Goal: Transaction & Acquisition: Purchase product/service

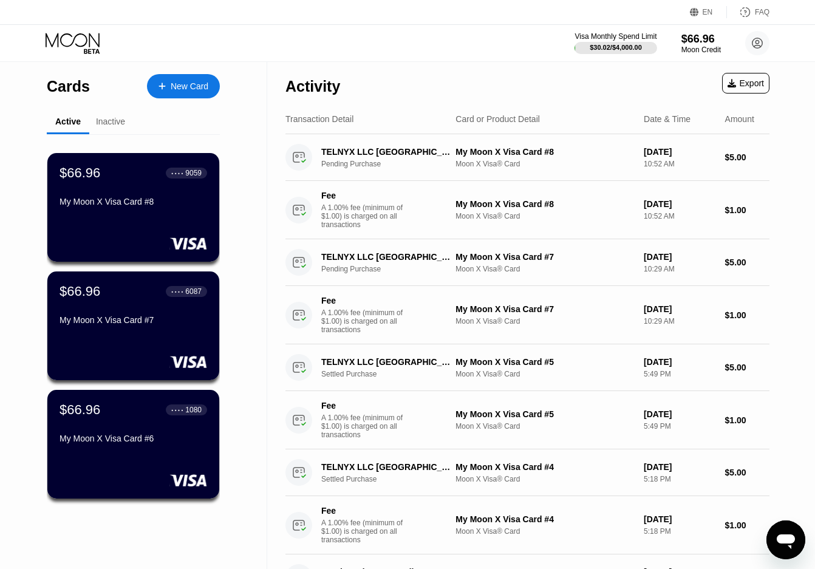
click at [191, 86] on div "New Card" at bounding box center [190, 86] width 38 height 10
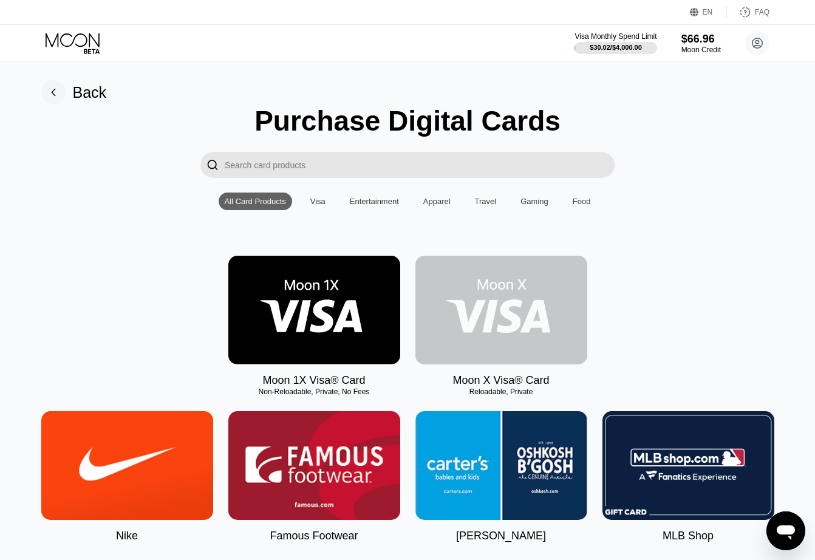
click at [515, 328] on img at bounding box center [501, 310] width 172 height 109
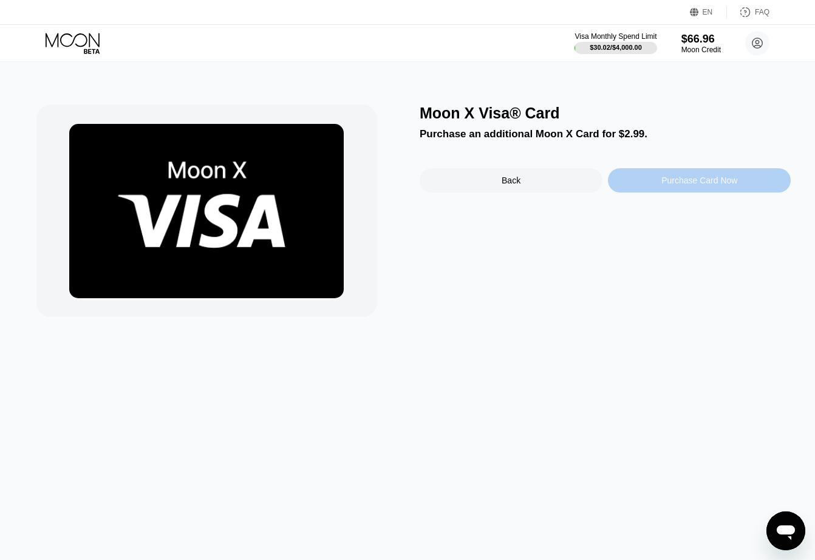
click at [679, 181] on div "Purchase Card Now" at bounding box center [699, 180] width 76 height 10
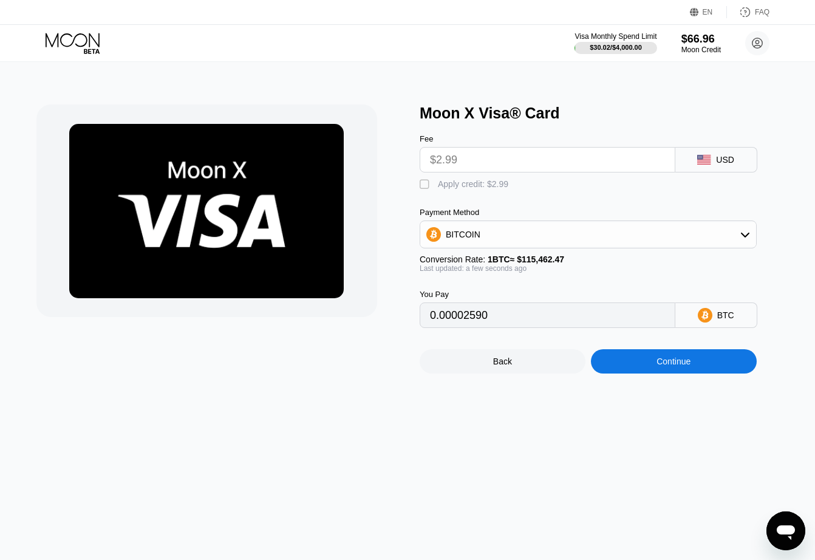
click at [423, 186] on div "" at bounding box center [425, 184] width 12 height 12
type input "0"
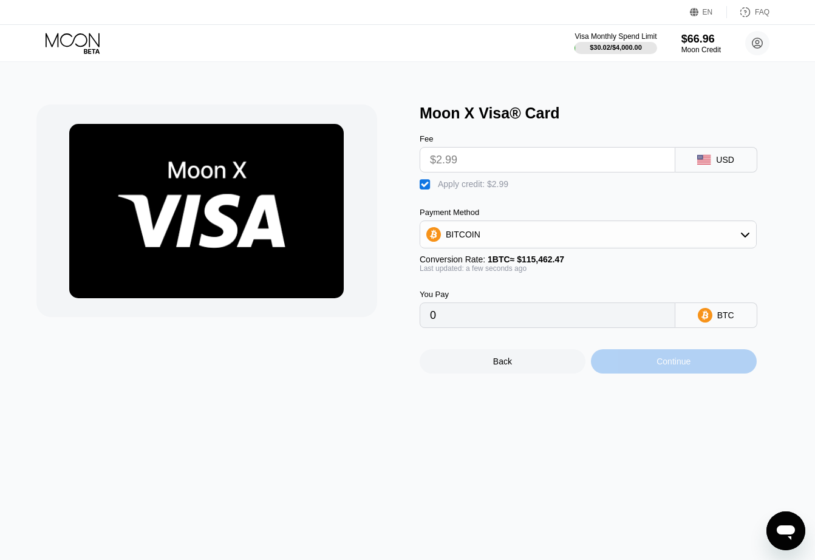
click at [679, 366] on div "Continue" at bounding box center [673, 361] width 34 height 10
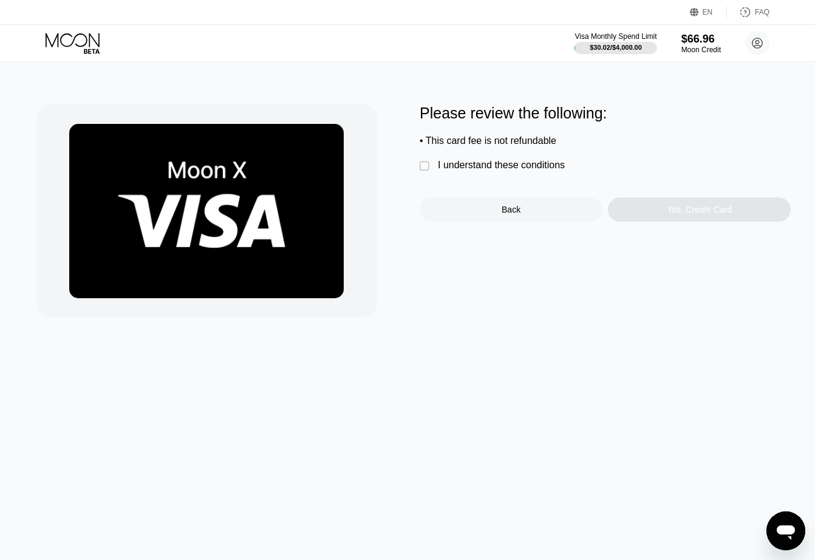
click at [426, 169] on div "" at bounding box center [425, 166] width 12 height 12
click at [693, 214] on div "Yes, Create Card" at bounding box center [699, 210] width 65 height 10
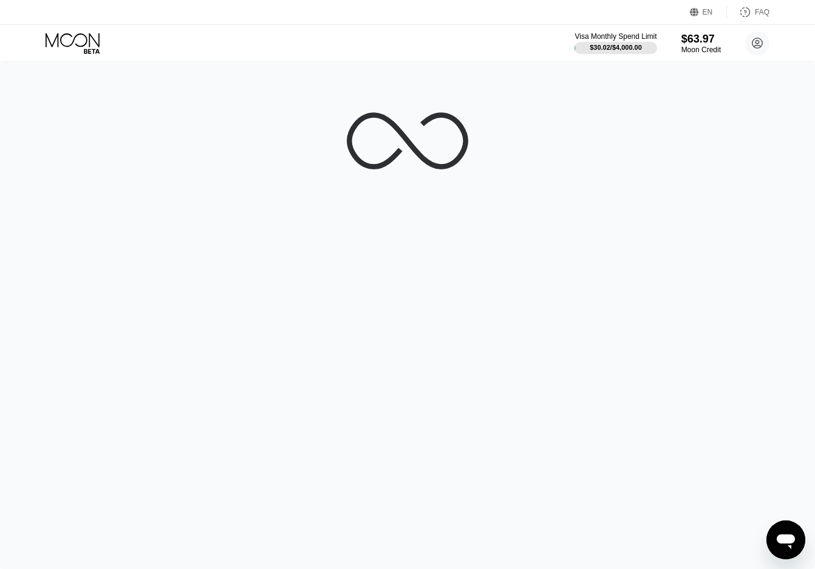
click at [592, 175] on div at bounding box center [407, 315] width 815 height 507
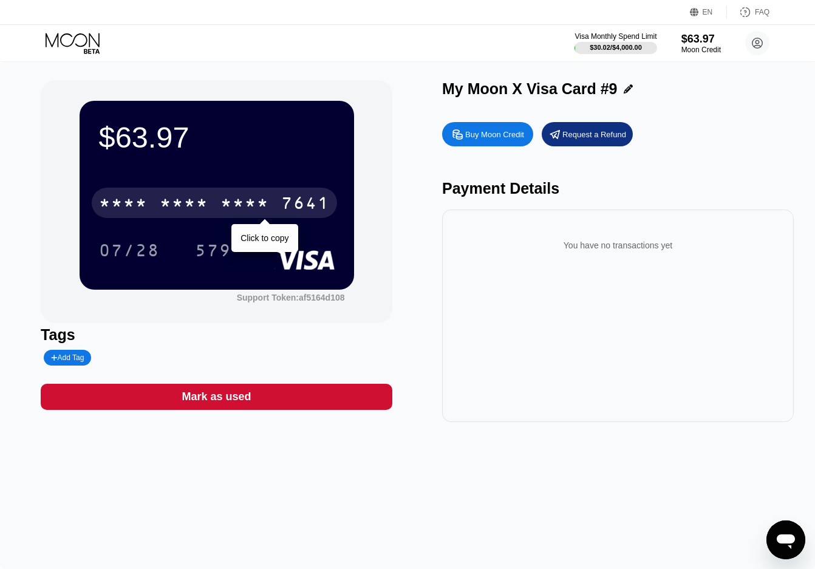
click at [297, 203] on div "7641" at bounding box center [305, 204] width 49 height 19
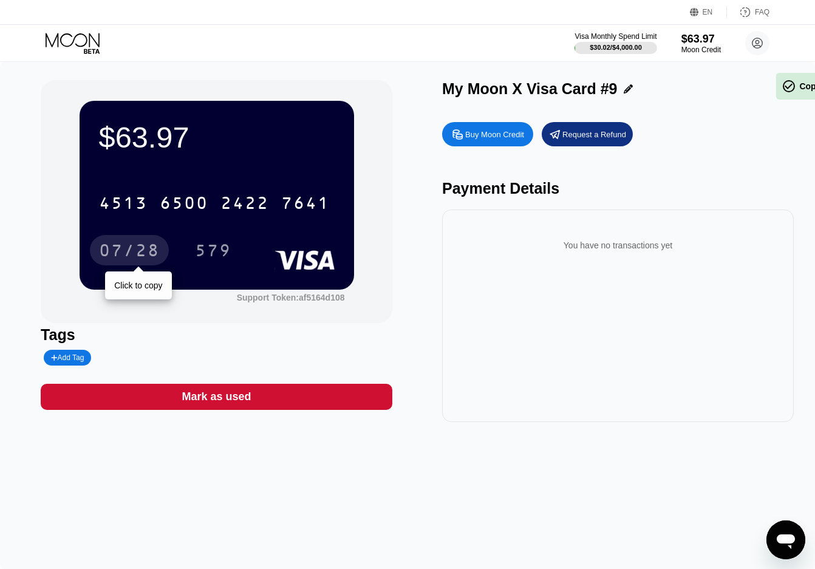
click at [128, 259] on div "07/28" at bounding box center [129, 251] width 61 height 19
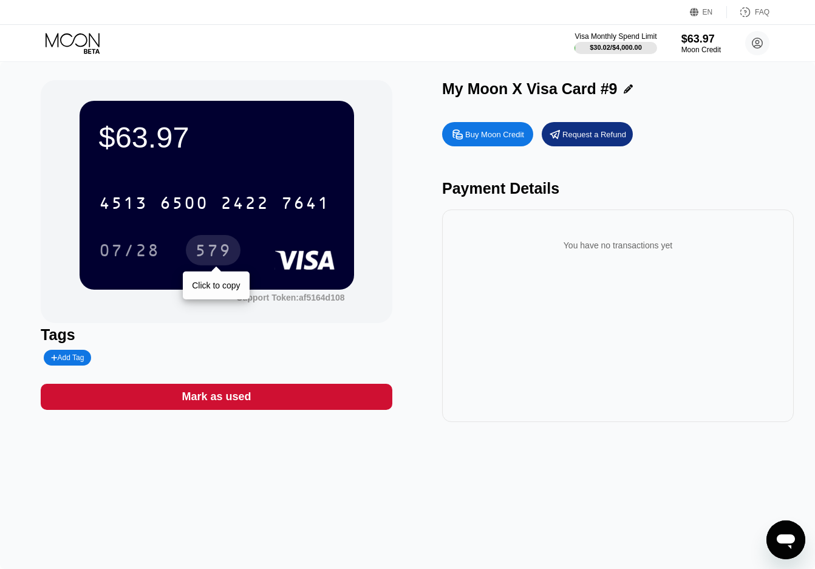
drag, startPoint x: 208, startPoint y: 246, endPoint x: 408, endPoint y: 208, distance: 203.2
click at [208, 246] on div "579" at bounding box center [213, 251] width 36 height 19
click at [74, 39] on icon at bounding box center [73, 40] width 54 height 14
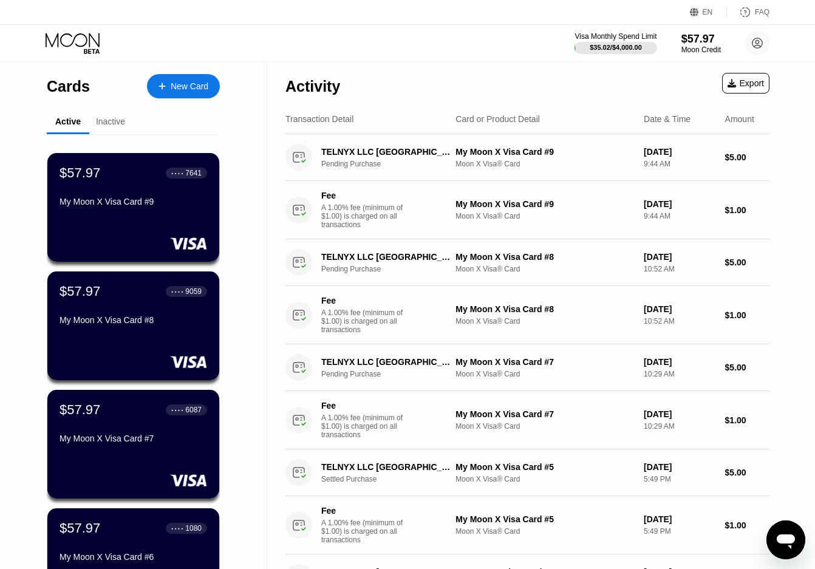
click at [184, 91] on div "New Card" at bounding box center [190, 86] width 38 height 10
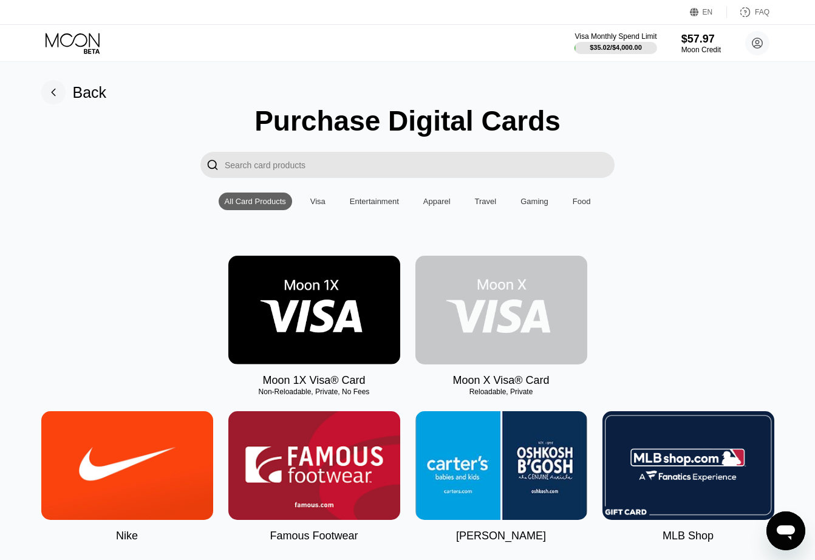
click at [517, 312] on img at bounding box center [501, 310] width 172 height 109
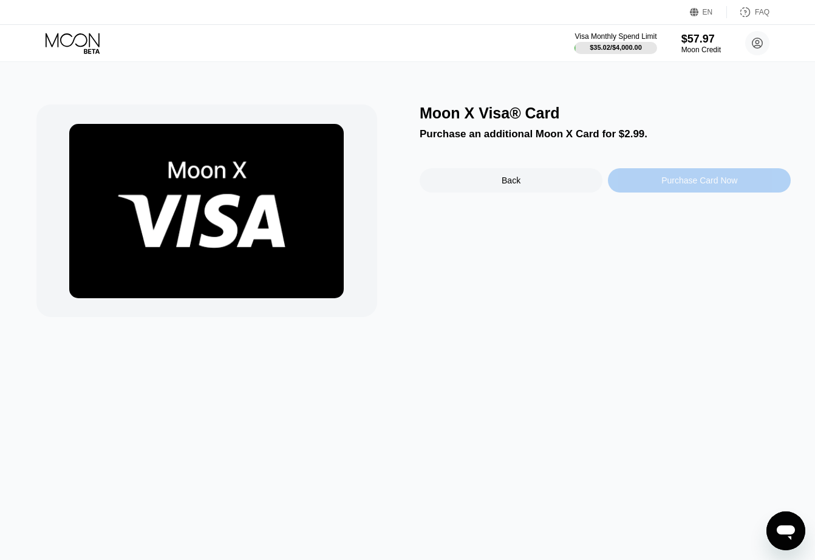
click at [668, 183] on div "Purchase Card Now" at bounding box center [699, 180] width 76 height 10
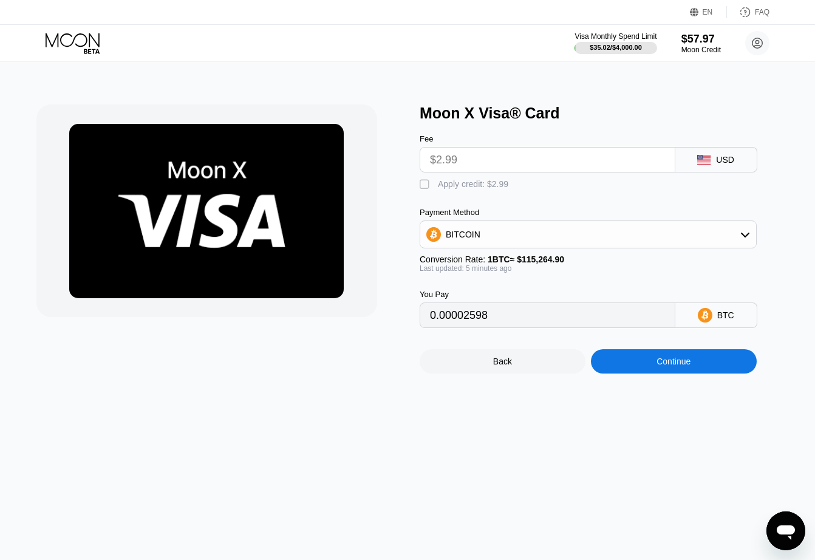
click at [420, 191] on div "" at bounding box center [425, 184] width 12 height 12
type input "0"
click at [690, 366] on div "Continue" at bounding box center [673, 361] width 34 height 10
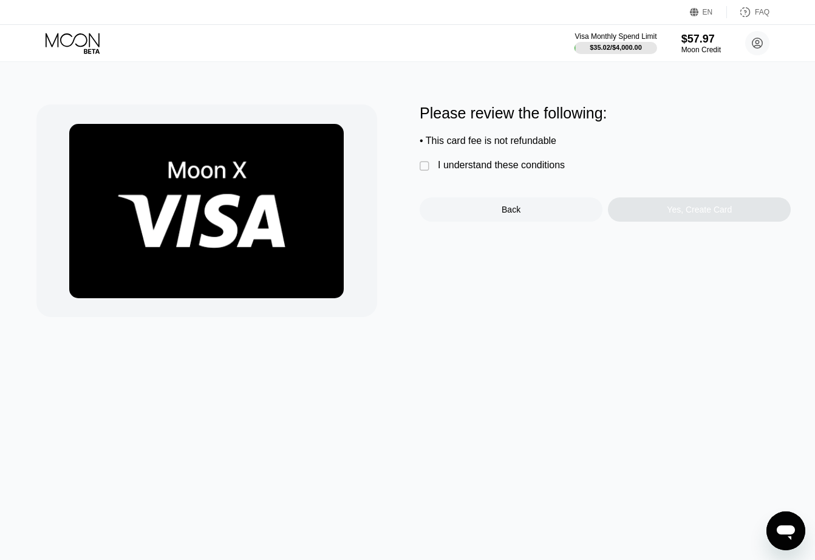
click at [420, 172] on div "" at bounding box center [425, 166] width 12 height 12
click at [704, 214] on div "Yes, Create Card" at bounding box center [699, 210] width 65 height 10
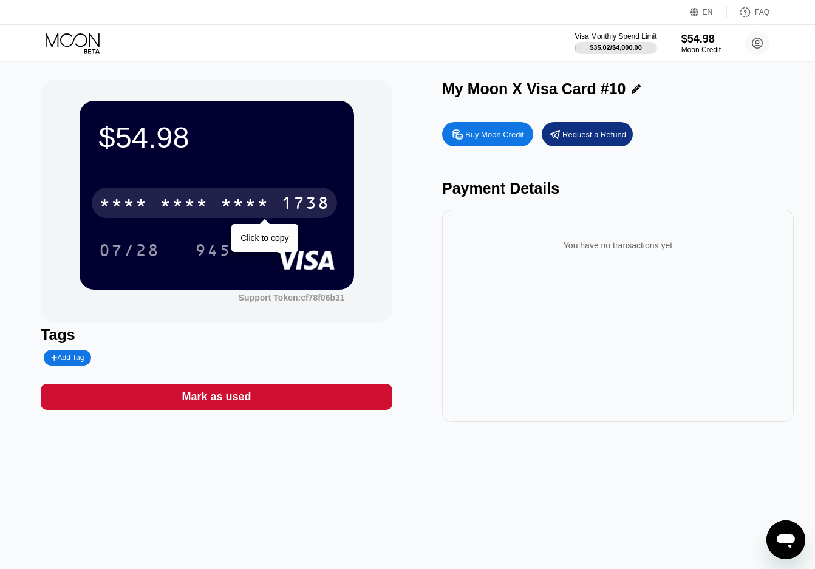
drag, startPoint x: 294, startPoint y: 198, endPoint x: 742, endPoint y: 190, distance: 447.4
click at [294, 197] on div "1738" at bounding box center [305, 204] width 49 height 19
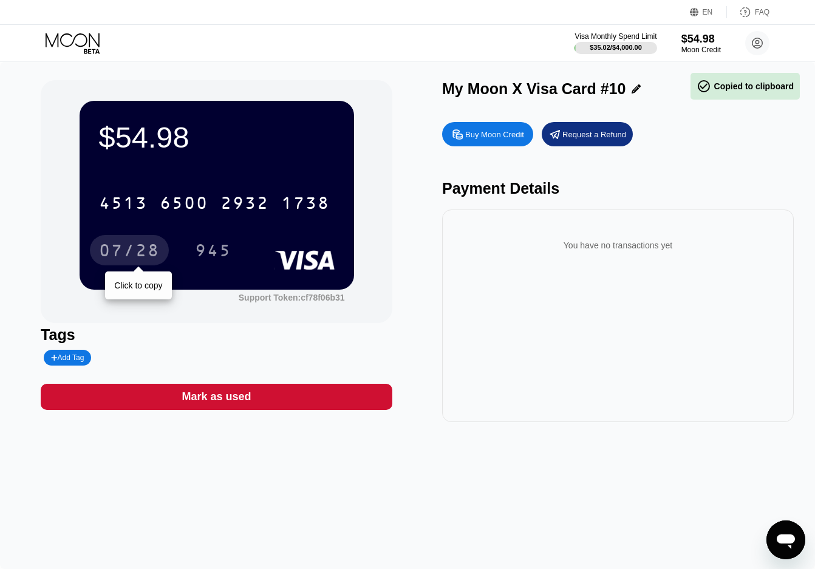
click at [126, 253] on div "07/28" at bounding box center [129, 251] width 61 height 19
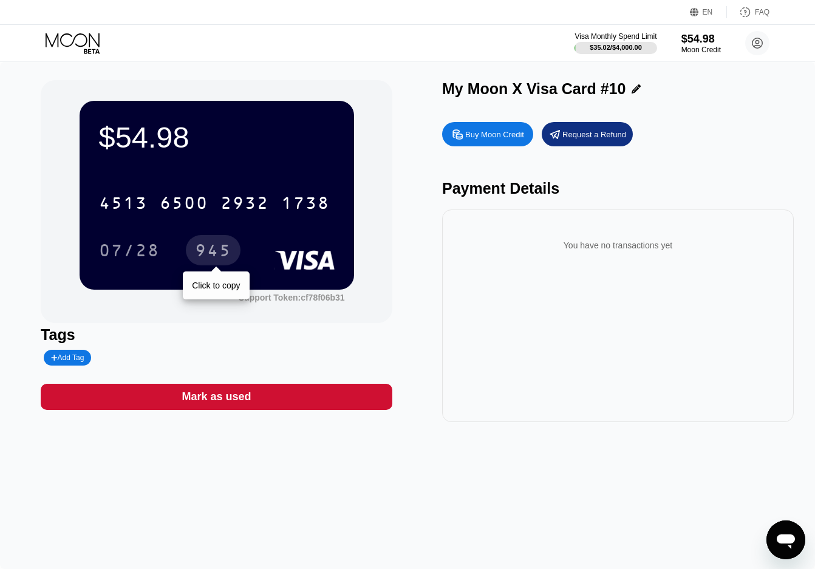
click at [210, 242] on div "945" at bounding box center [213, 250] width 55 height 30
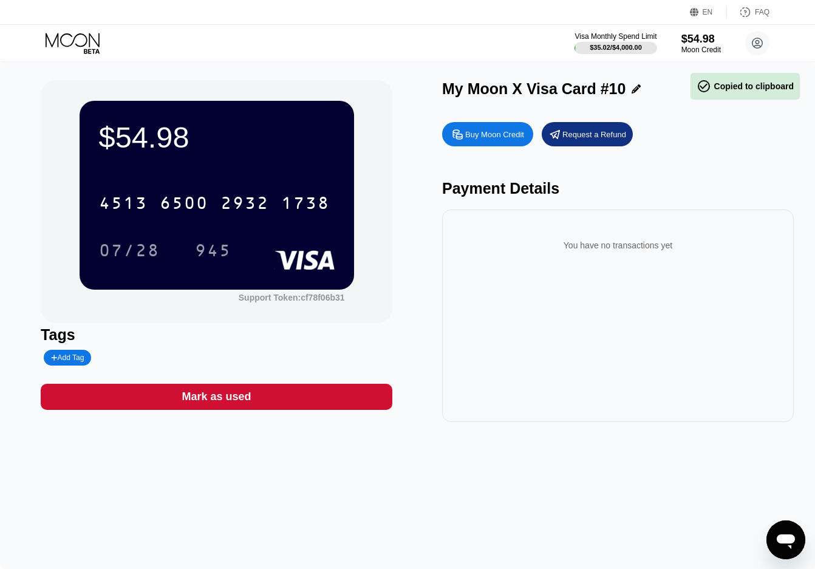
click at [49, 24] on div "EN Language Select an item Save FAQ" at bounding box center [407, 12] width 815 height 25
click at [74, 40] on icon at bounding box center [73, 40] width 54 height 14
